Goal: Browse casually: Explore the website without a specific task or goal

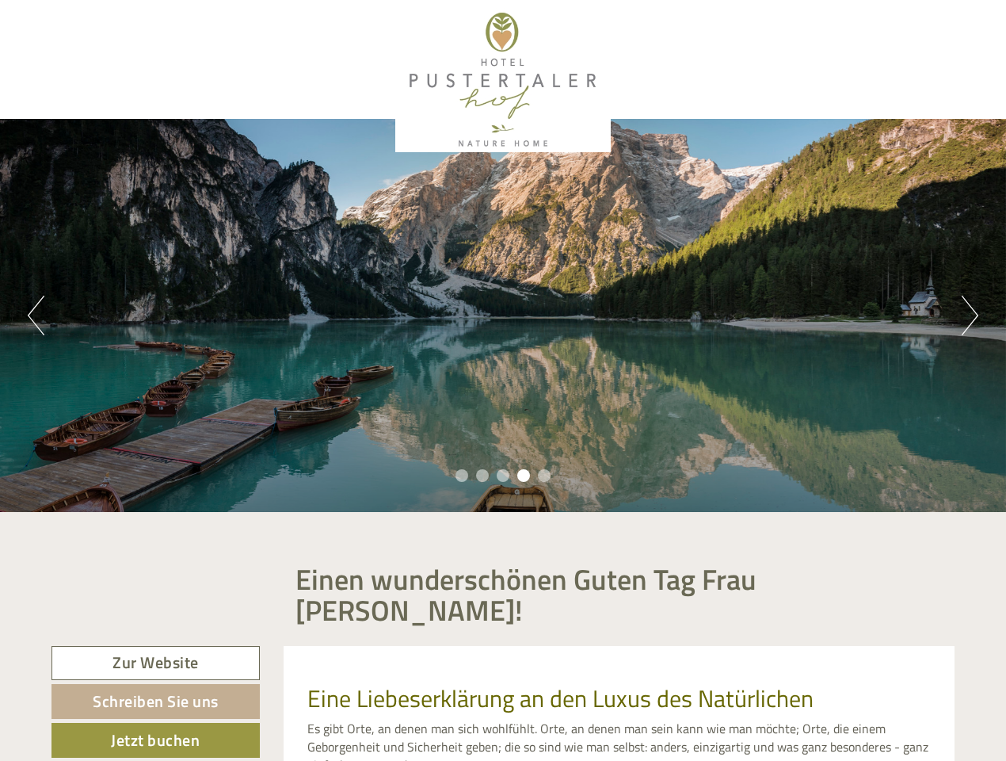
click at [503, 380] on div "Previous Next 1 2 3 4 5" at bounding box center [503, 315] width 1006 height 393
click at [36, 315] on button "Previous" at bounding box center [36, 316] width 17 height 40
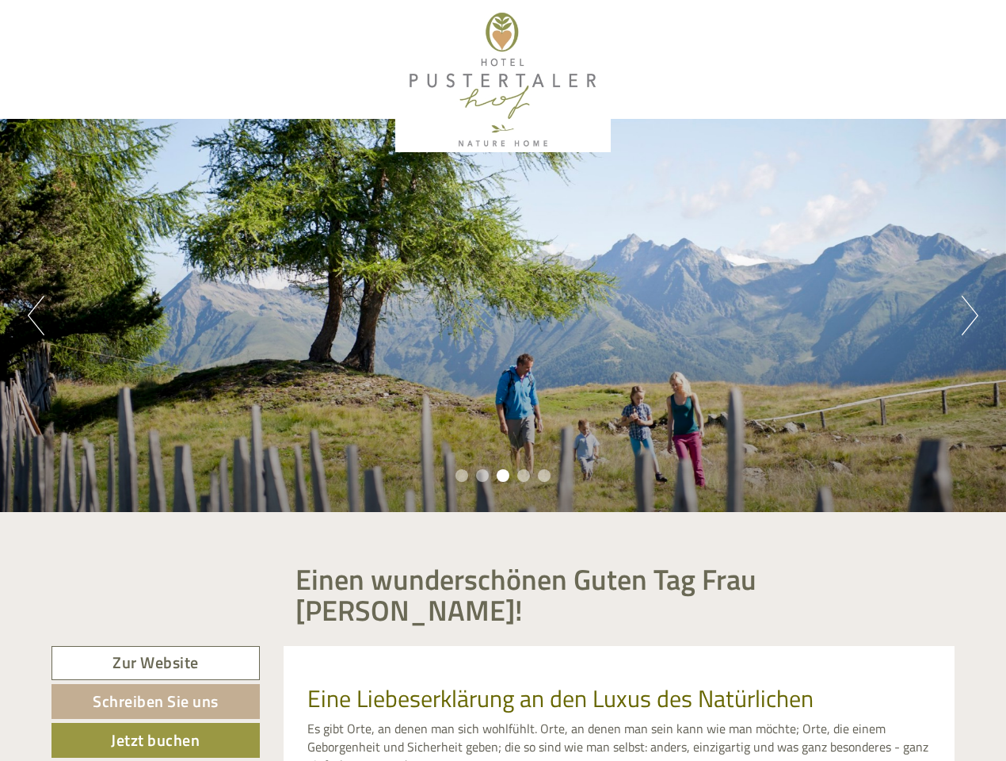
click at [503, 315] on div "Previous Next 1 2 3 4 5" at bounding box center [503, 315] width 1006 height 393
click at [970, 315] on button "Next" at bounding box center [970, 316] width 17 height 40
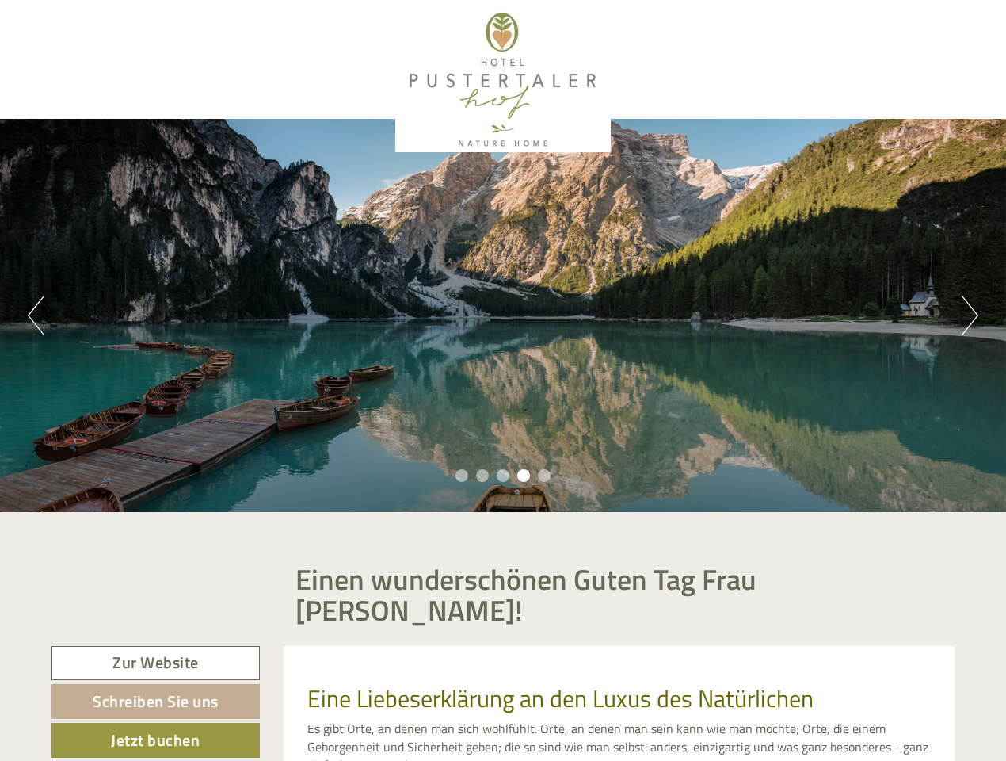
click at [462, 475] on li "1" at bounding box center [462, 475] width 13 height 13
click at [483, 475] on li "2" at bounding box center [482, 475] width 13 height 13
click at [503, 475] on li "3" at bounding box center [503, 475] width 13 height 13
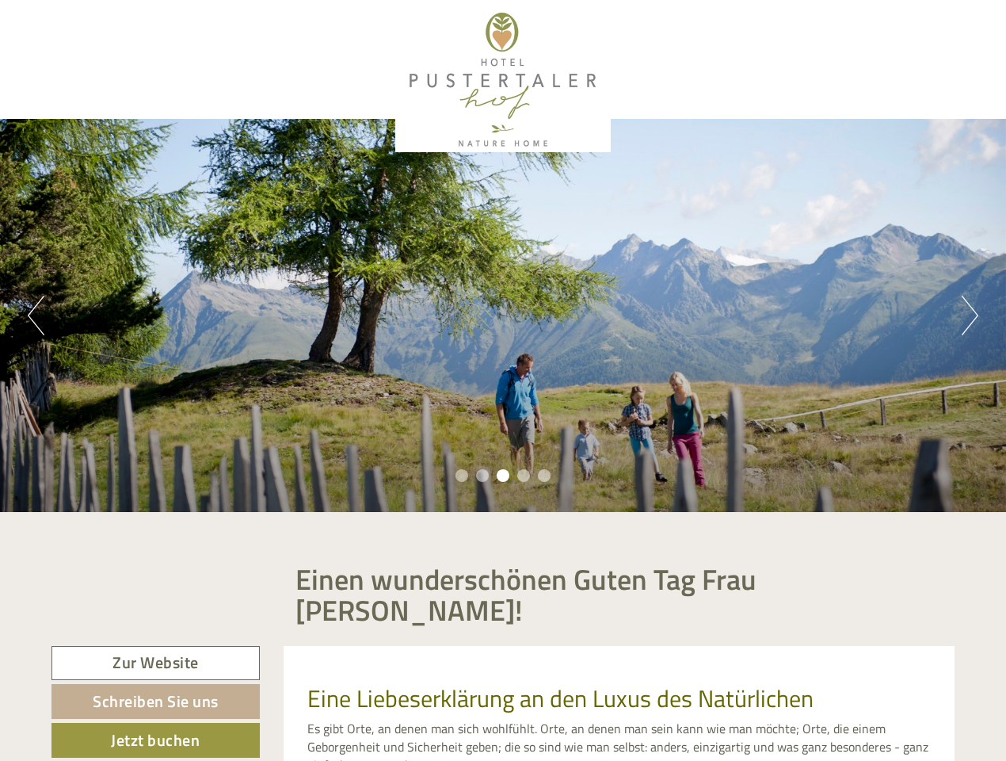
click at [524, 475] on li "4" at bounding box center [523, 475] width 13 height 13
click at [544, 475] on li "5" at bounding box center [544, 475] width 13 height 13
